Goal: Check status: Check status

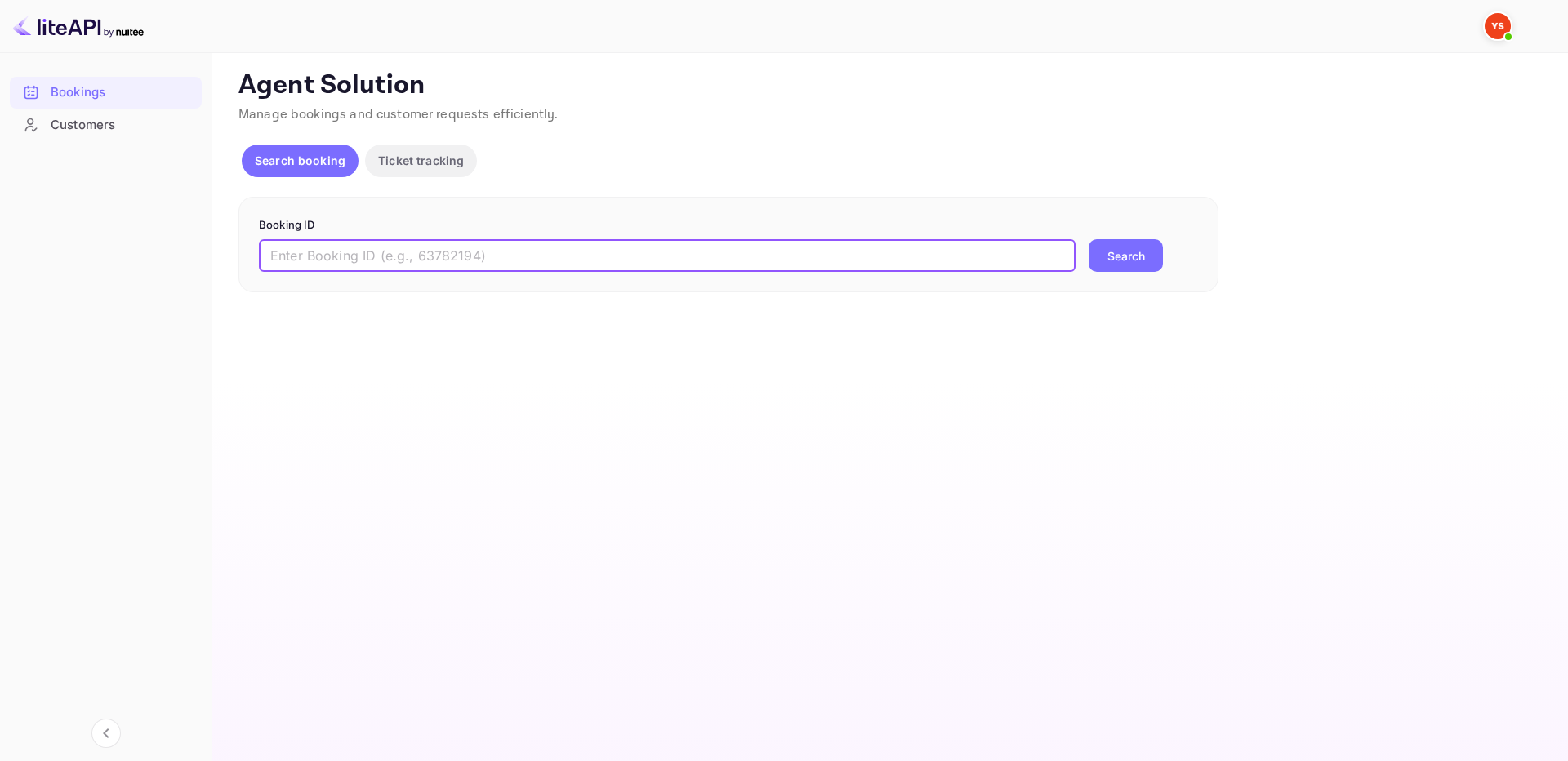
click at [1026, 254] on input "text" at bounding box center [667, 255] width 817 height 33
paste input "9916120"
type input "9916120"
click at [1116, 253] on button "Search" at bounding box center [1126, 255] width 74 height 33
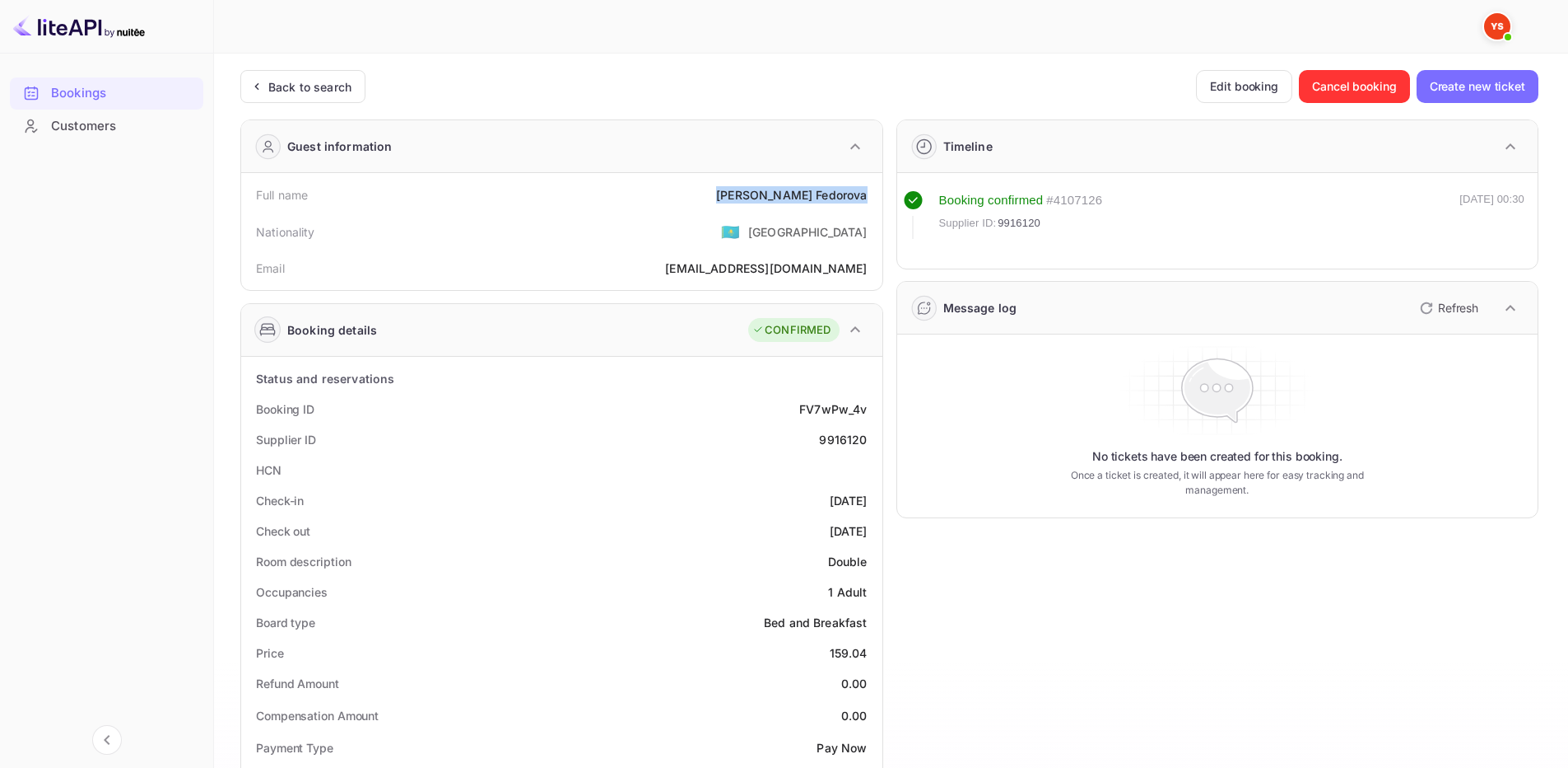
drag, startPoint x: 790, startPoint y: 198, endPoint x: 873, endPoint y: 201, distance: 83.1
click at [873, 201] on div "Full name [PERSON_NAME]" at bounding box center [562, 194] width 628 height 30
copy div "[PERSON_NAME]"
drag, startPoint x: 829, startPoint y: 649, endPoint x: 869, endPoint y: 647, distance: 40.0
click at [869, 647] on div "Price 159.04" at bounding box center [562, 653] width 628 height 30
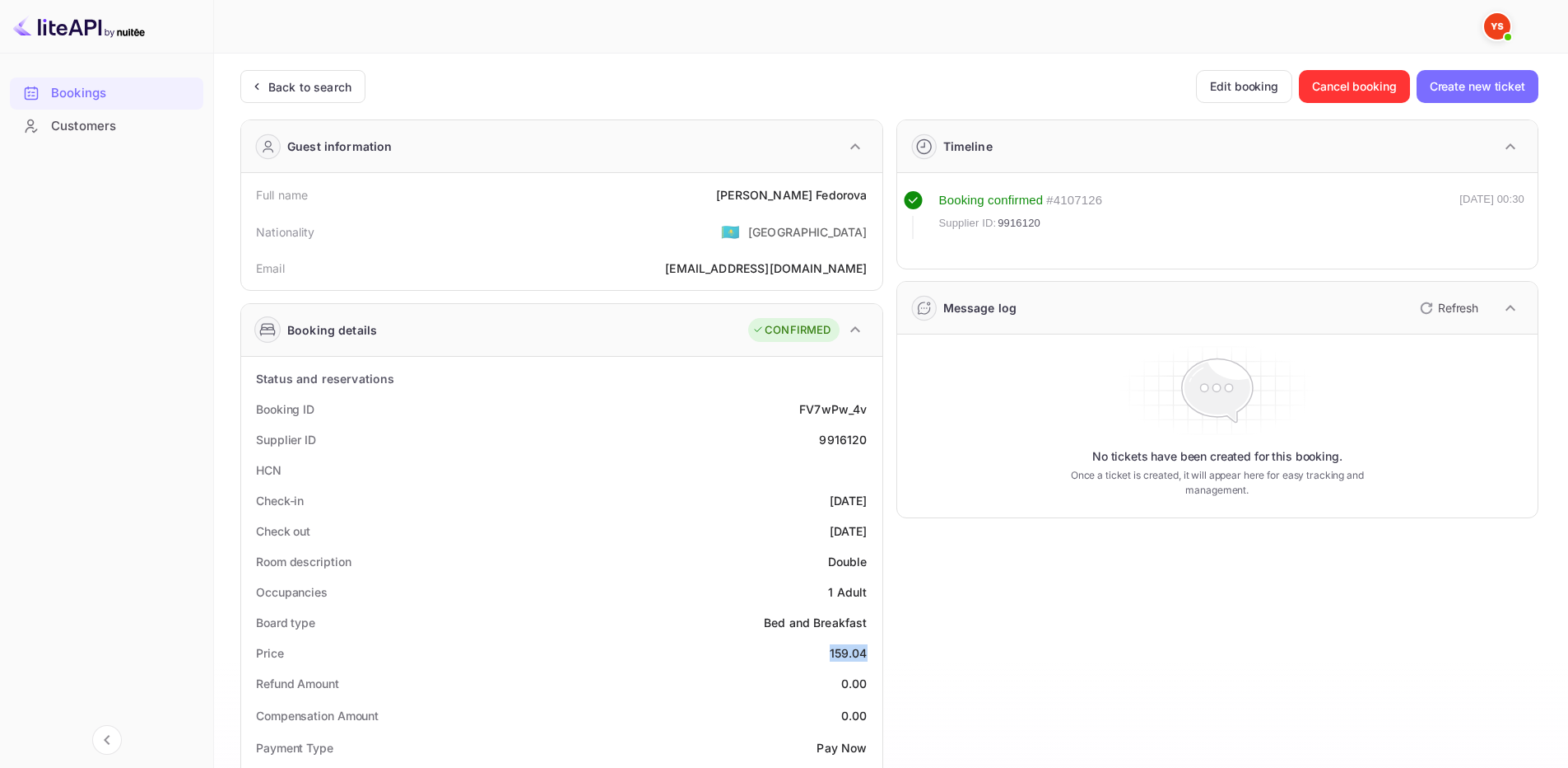
copy div "159.04"
drag, startPoint x: 795, startPoint y: 194, endPoint x: 860, endPoint y: 185, distance: 65.6
click at [870, 199] on div "Full name [PERSON_NAME]" at bounding box center [562, 194] width 628 height 30
copy div "[PERSON_NAME]"
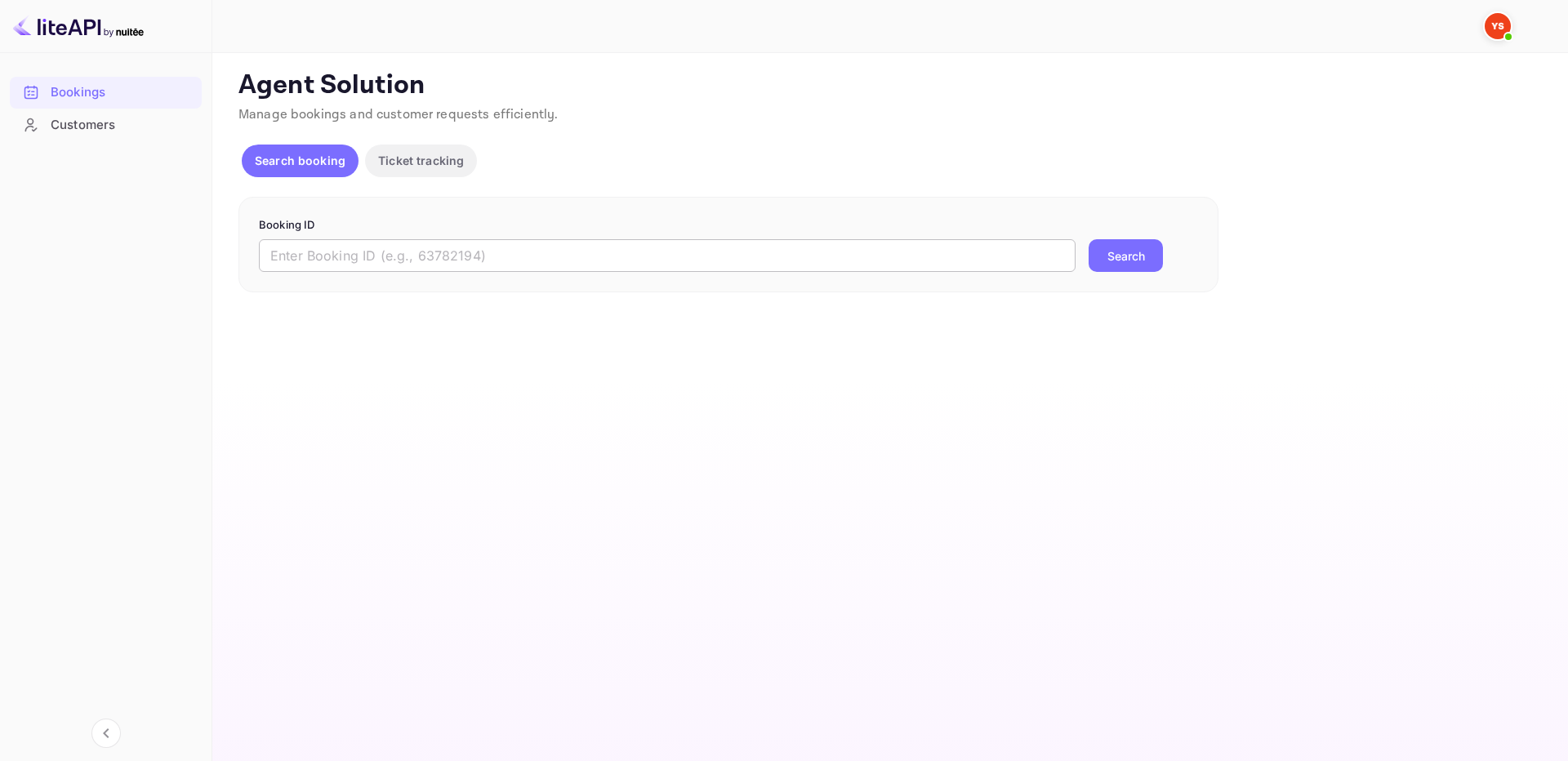
click at [650, 246] on input "text" at bounding box center [667, 255] width 817 height 33
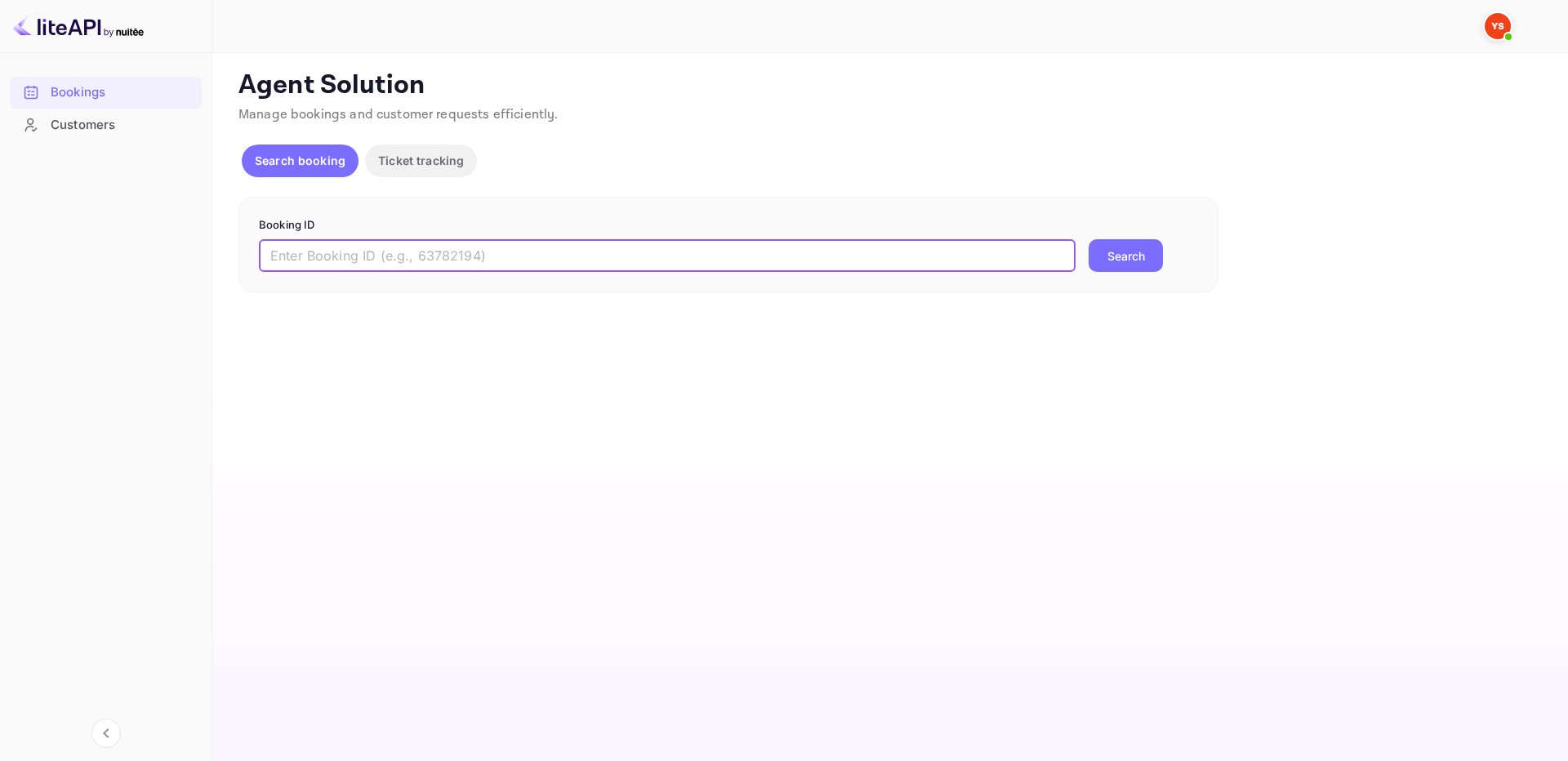
paste input "9958867"
type input "9958867"
click at [1133, 246] on button "Search" at bounding box center [1126, 255] width 74 height 33
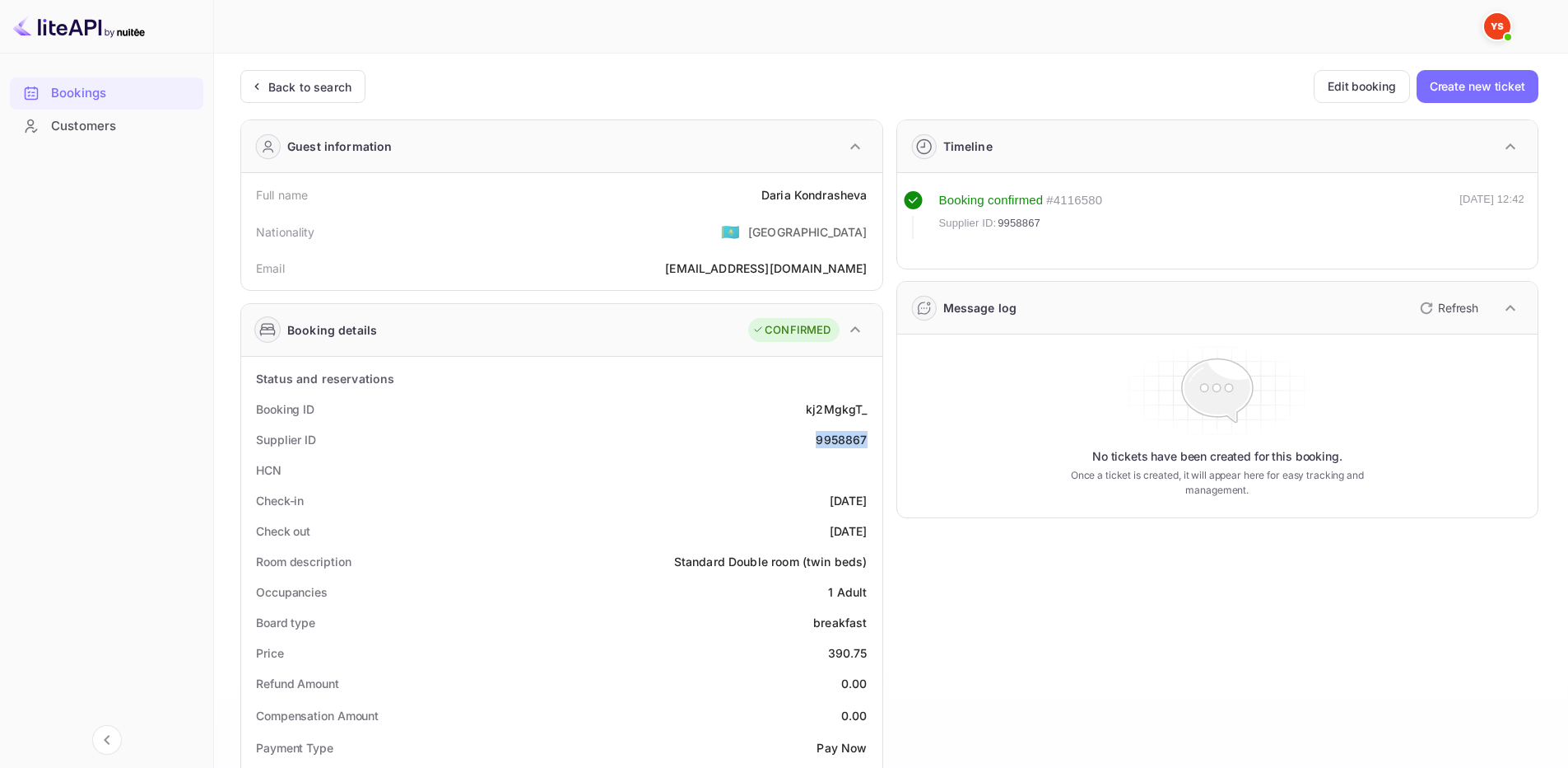
drag, startPoint x: 817, startPoint y: 432, endPoint x: 867, endPoint y: 432, distance: 50.0
click at [867, 432] on div "Supplier ID 9958867" at bounding box center [562, 439] width 628 height 30
copy div "9958867"
drag, startPoint x: 758, startPoint y: 192, endPoint x: 873, endPoint y: 198, distance: 115.2
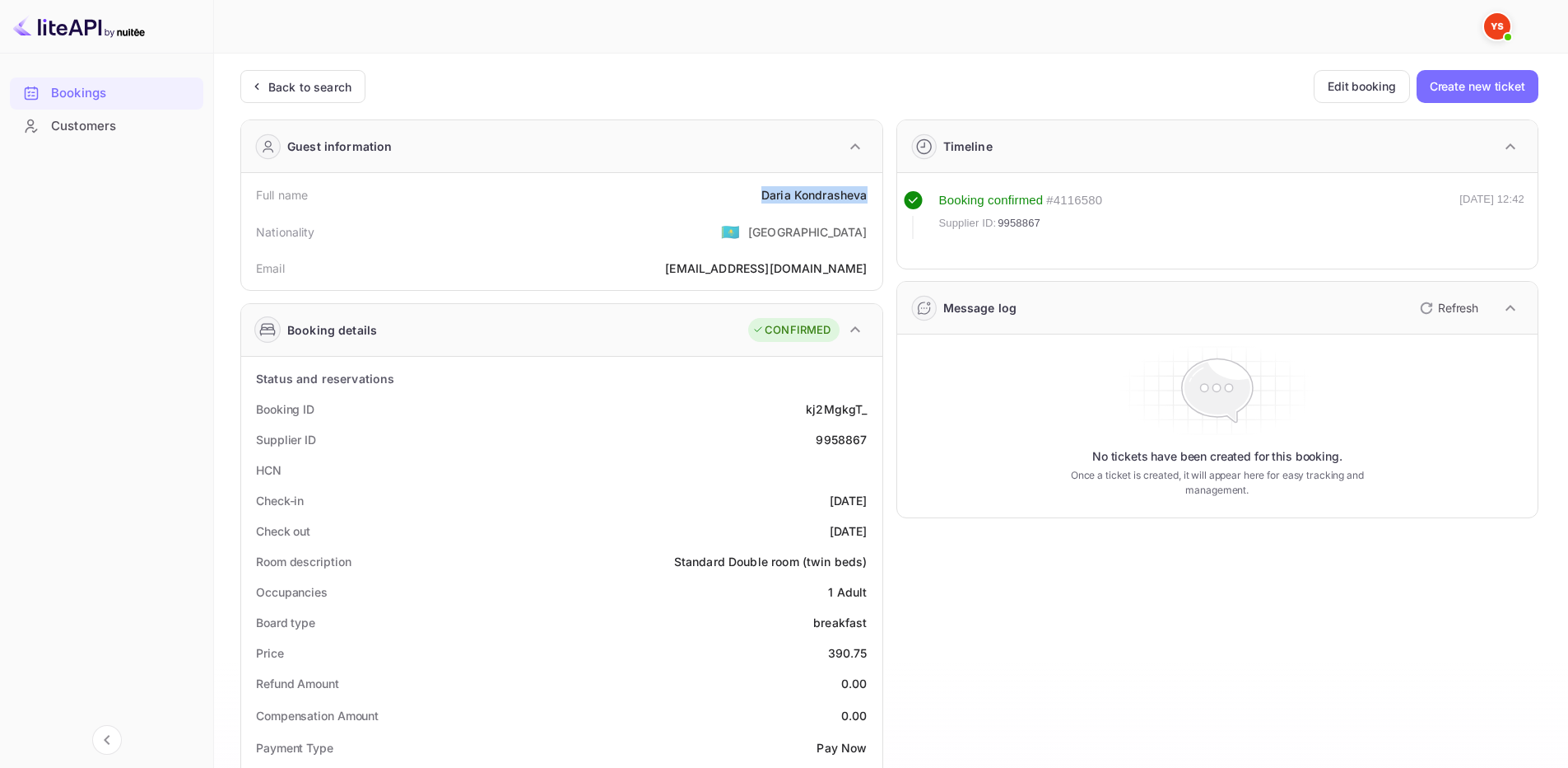
click at [873, 198] on div "Full name Daria Kondrasheva" at bounding box center [562, 194] width 628 height 30
copy div "Daria Kondrasheva"
drag, startPoint x: 825, startPoint y: 647, endPoint x: 876, endPoint y: 657, distance: 52.0
copy div "390.75"
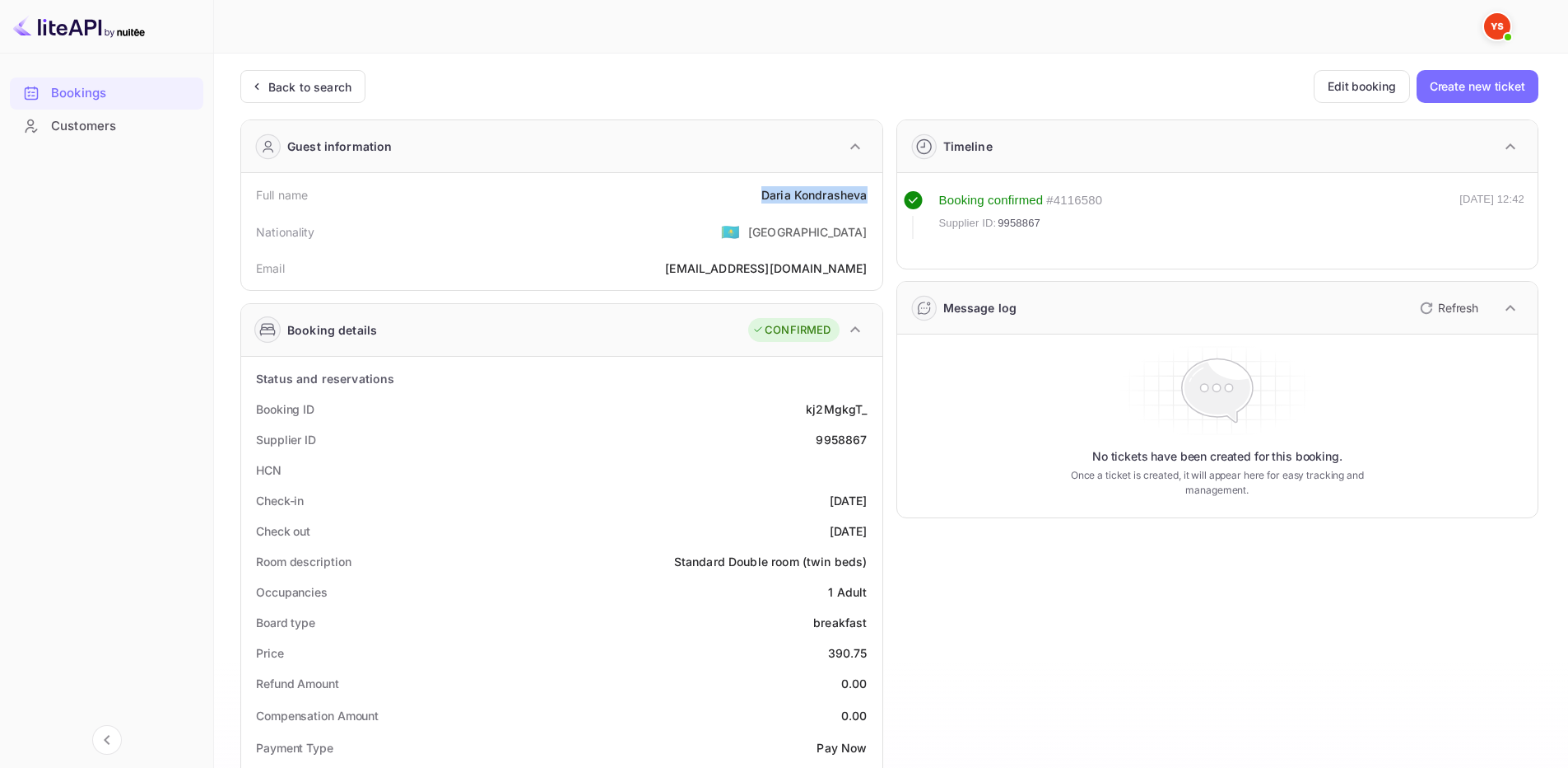
drag, startPoint x: 777, startPoint y: 192, endPoint x: 870, endPoint y: 192, distance: 93.0
click at [870, 192] on div "Full name Daria Kondrasheva" at bounding box center [562, 194] width 628 height 30
copy div "Daria Kondrasheva"
